Goal: Task Accomplishment & Management: Complete application form

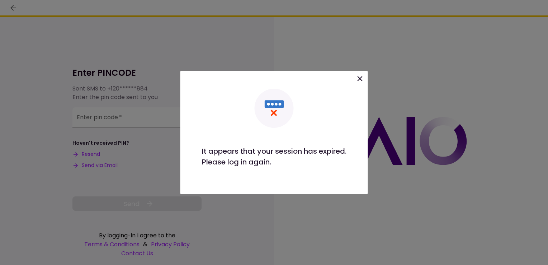
click at [224, 160] on div "Please log in again." at bounding box center [274, 161] width 145 height 11
click at [362, 77] on icon at bounding box center [360, 78] width 5 height 5
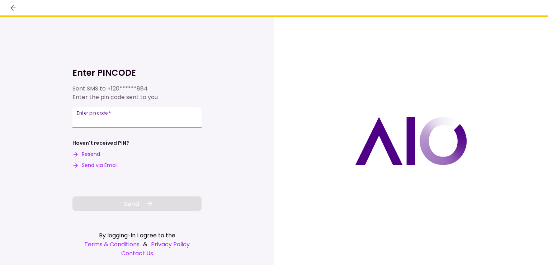
click at [102, 121] on input "Enter pin code   *" at bounding box center [137, 117] width 129 height 20
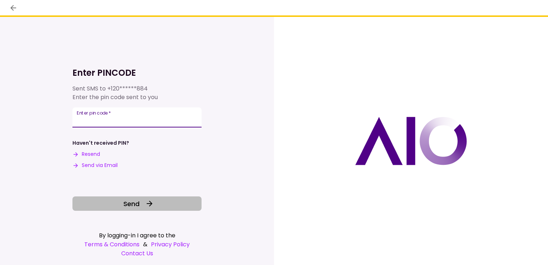
type input "******"
click at [127, 203] on span "Send" at bounding box center [131, 204] width 16 height 10
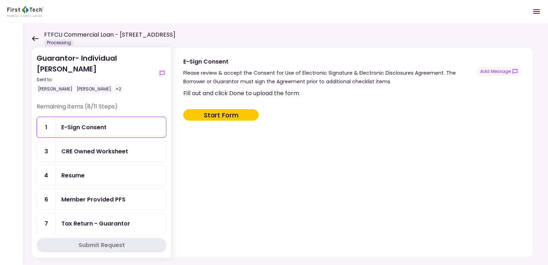
click at [202, 114] on button "Start Form" at bounding box center [220, 114] width 75 height 11
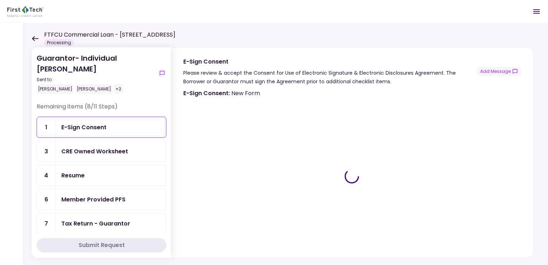
type input "***"
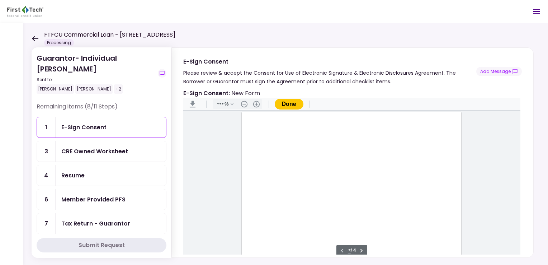
scroll to position [1, 0]
type input "*"
click at [258, 197] on div "Document Content" at bounding box center [258, 199] width 6 height 6
click at [289, 100] on button "Done" at bounding box center [289, 104] width 29 height 11
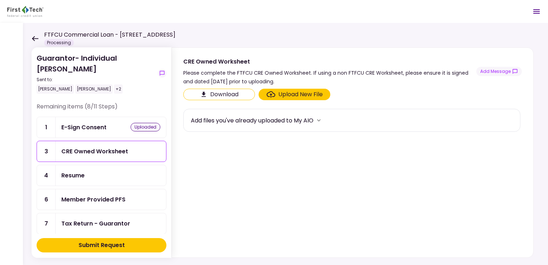
click at [230, 95] on button "Download" at bounding box center [219, 94] width 72 height 11
click at [233, 22] on header "FTFCU Commercial Loan - 1151-B Hospital Way Pocatello Processing 0 Messages New…" at bounding box center [274, 11] width 548 height 23
click at [69, 196] on div "Member Provided PFS" at bounding box center [93, 199] width 64 height 9
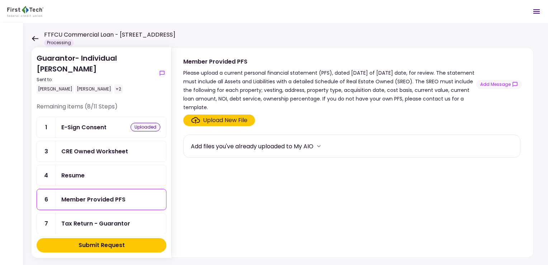
click at [320, 145] on icon "more" at bounding box center [319, 146] width 4 height 2
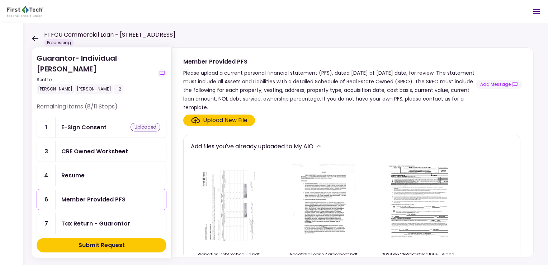
click at [67, 152] on div "CRE Owned Worksheet" at bounding box center [94, 151] width 67 height 9
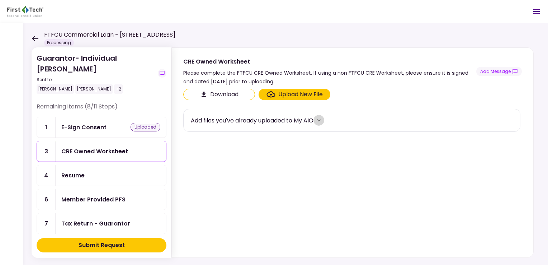
click at [323, 118] on icon "more" at bounding box center [319, 120] width 7 height 7
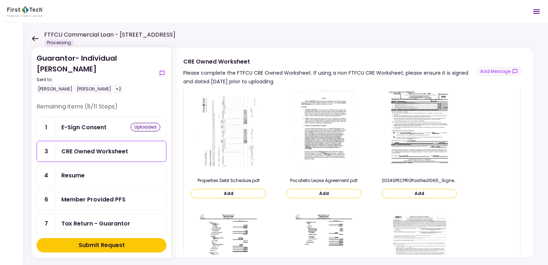
scroll to position [9, 0]
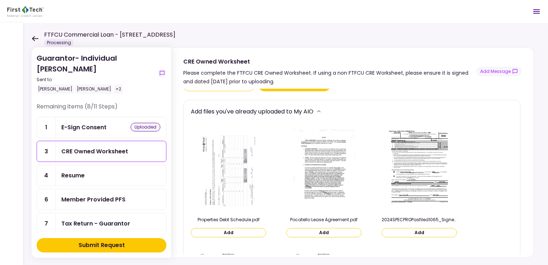
click at [75, 198] on div "Member Provided PFS" at bounding box center [93, 199] width 64 height 9
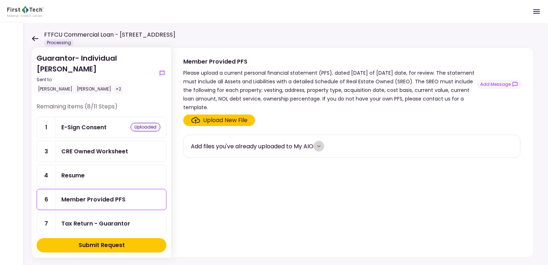
click at [320, 146] on icon "more" at bounding box center [319, 145] width 7 height 7
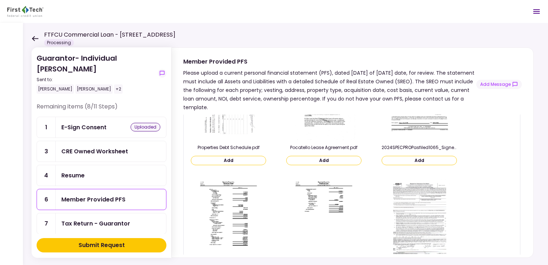
scroll to position [108, 0]
click at [111, 219] on div "Tax Return - Guarantor" at bounding box center [95, 223] width 69 height 9
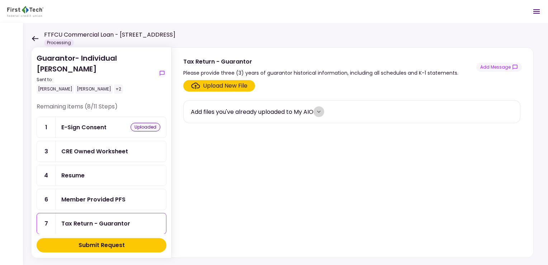
click at [320, 111] on icon "more" at bounding box center [319, 112] width 4 height 2
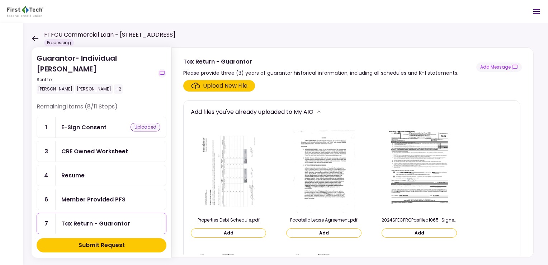
click at [226, 83] on div "Upload New File" at bounding box center [225, 85] width 45 height 9
click at [0, 0] on input "Upload New File" at bounding box center [0, 0] width 0 height 0
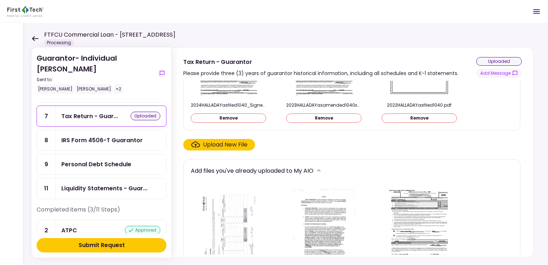
scroll to position [108, 0]
click at [82, 137] on div "IRS Form 4506-T Guarantor" at bounding box center [101, 139] width 81 height 9
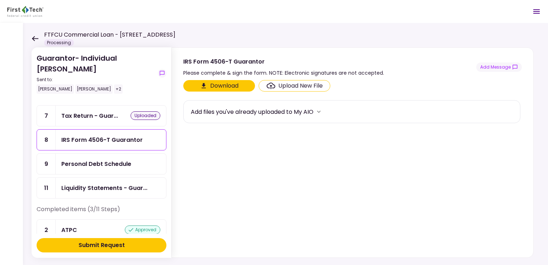
click at [281, 83] on div "Upload New File" at bounding box center [301, 85] width 45 height 9
click at [0, 0] on input "Upload New File" at bounding box center [0, 0] width 0 height 0
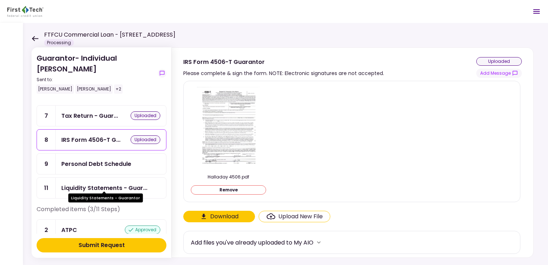
click at [91, 183] on div "Liquidity Statements - Guar..." at bounding box center [104, 187] width 86 height 9
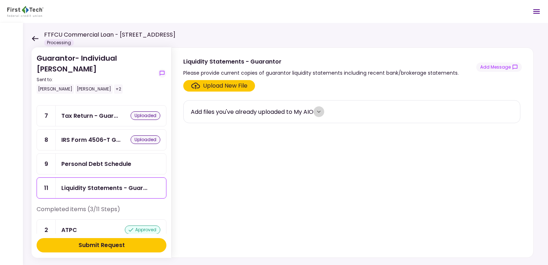
click at [322, 111] on icon "more" at bounding box center [319, 111] width 7 height 7
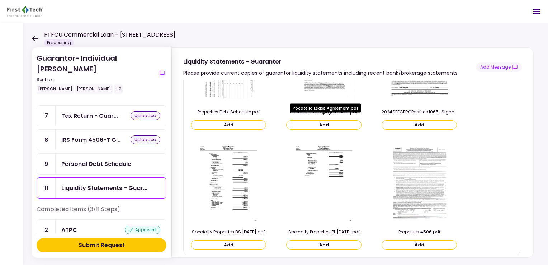
scroll to position [36, 0]
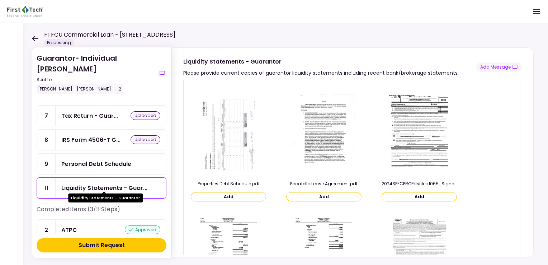
click at [80, 183] on div "Liquidity Statements - Guar..." at bounding box center [104, 187] width 86 height 9
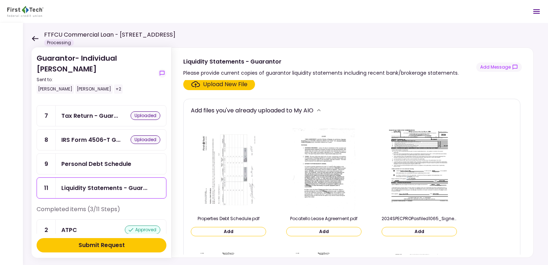
scroll to position [0, 0]
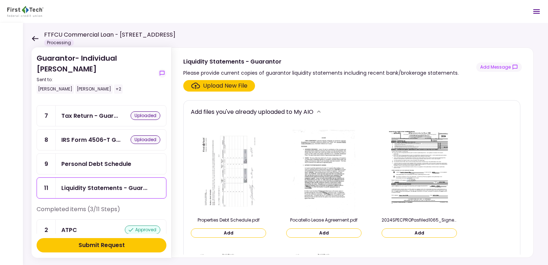
click at [230, 85] on div "Upload New File" at bounding box center [225, 85] width 45 height 9
click at [0, 0] on input "Upload New File" at bounding box center [0, 0] width 0 height 0
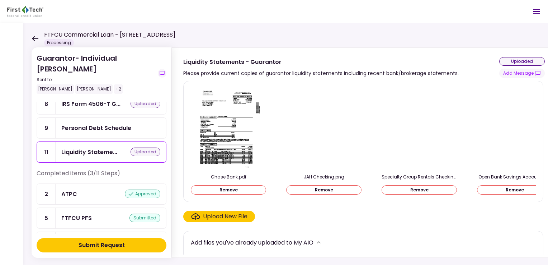
scroll to position [108, 0]
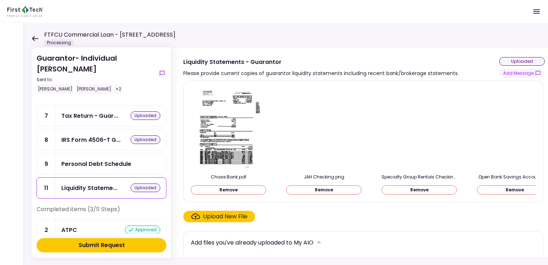
click at [90, 159] on div "Personal Debt Schedule" at bounding box center [96, 163] width 70 height 9
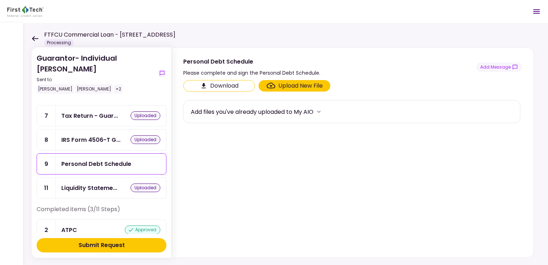
click at [220, 84] on button "Download" at bounding box center [219, 85] width 72 height 11
click at [280, 85] on div "Upload New File" at bounding box center [301, 85] width 45 height 9
click at [0, 0] on input "Upload New File" at bounding box center [0, 0] width 0 height 0
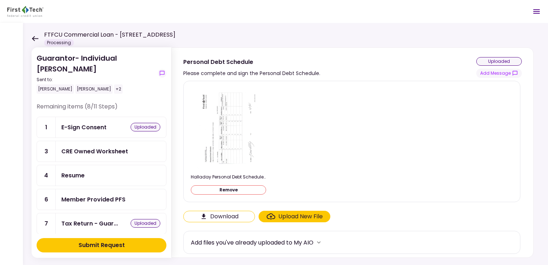
click at [106, 150] on div "CRE Owned Worksheet" at bounding box center [94, 151] width 67 height 9
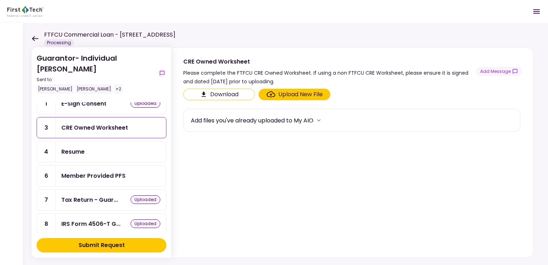
scroll to position [36, 0]
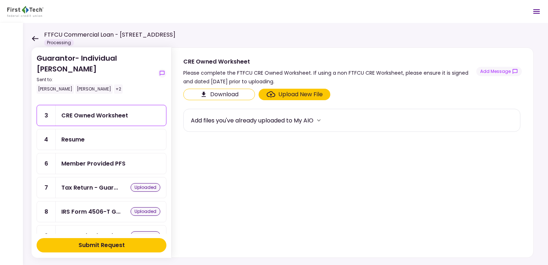
click at [97, 162] on div "Member Provided PFS" at bounding box center [93, 163] width 64 height 9
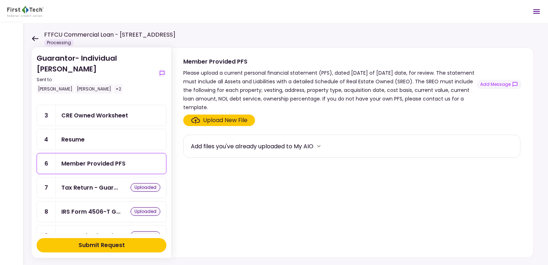
click at [220, 118] on div "Upload New File" at bounding box center [225, 120] width 45 height 9
click at [0, 0] on input "Upload New File" at bounding box center [0, 0] width 0 height 0
click at [215, 118] on div "Upload New File" at bounding box center [225, 120] width 45 height 9
click at [0, 0] on input "Upload New File" at bounding box center [0, 0] width 0 height 0
